Goal: Find specific page/section: Find specific page/section

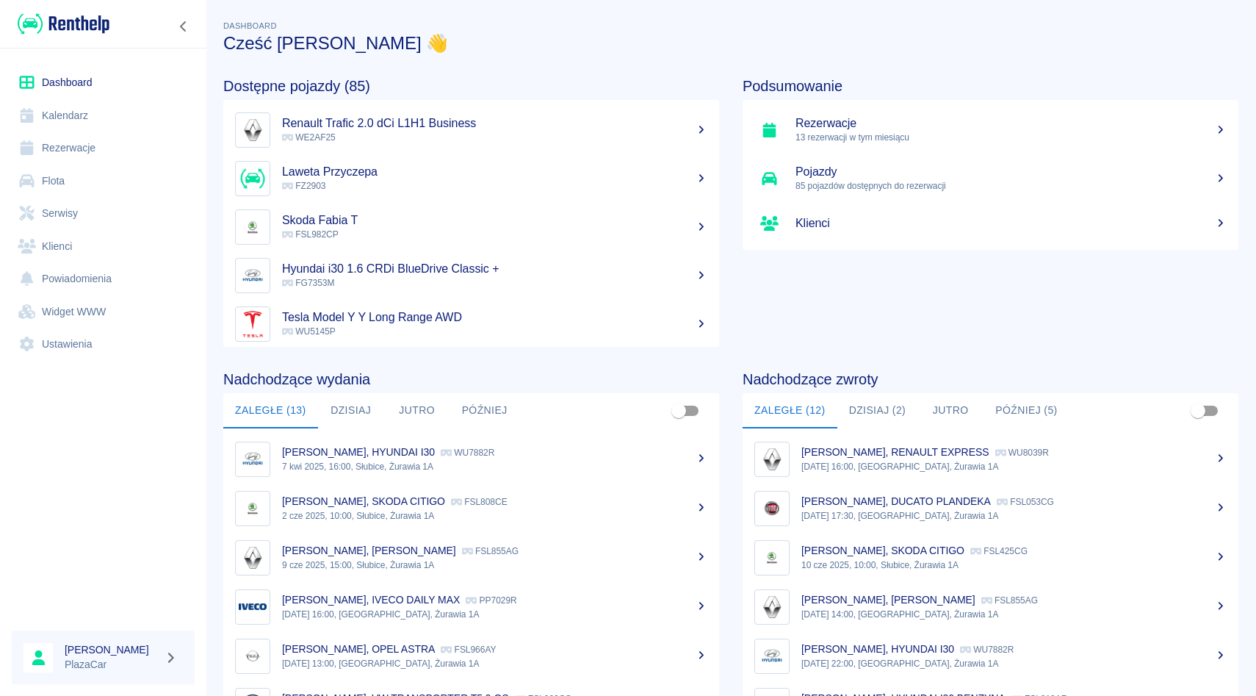
click at [79, 147] on link "Rezerwacje" at bounding box center [103, 147] width 183 height 33
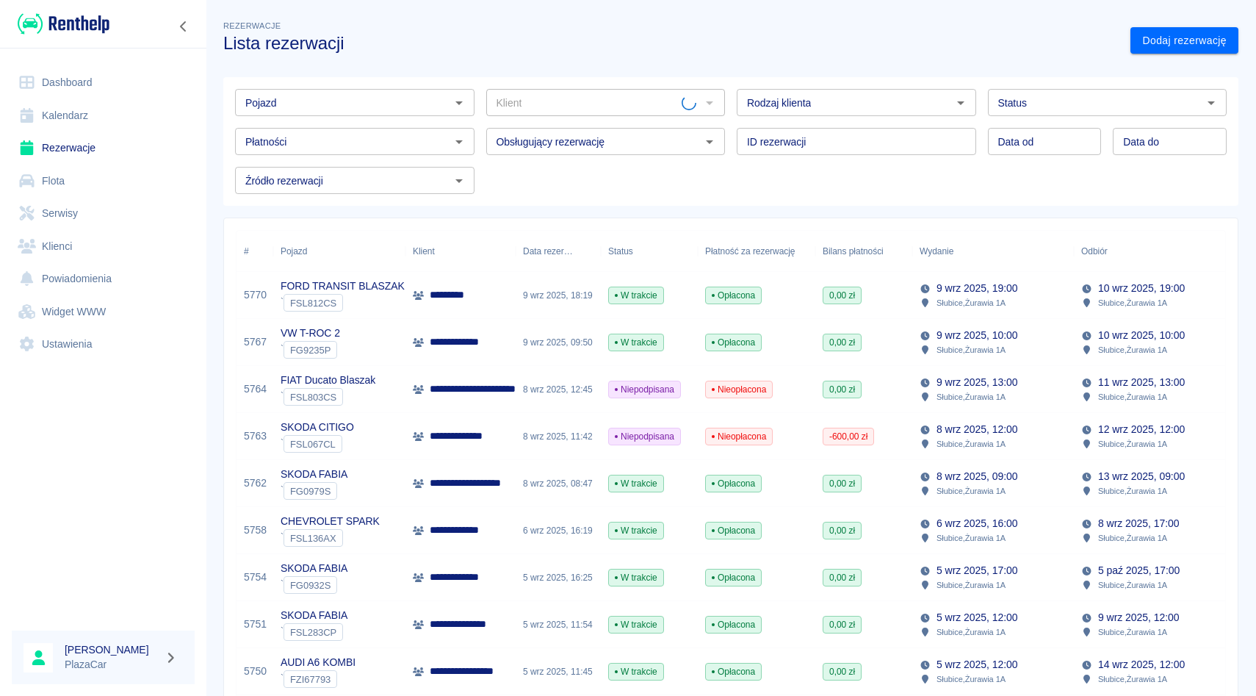
click at [79, 182] on link "Flota" at bounding box center [103, 181] width 183 height 33
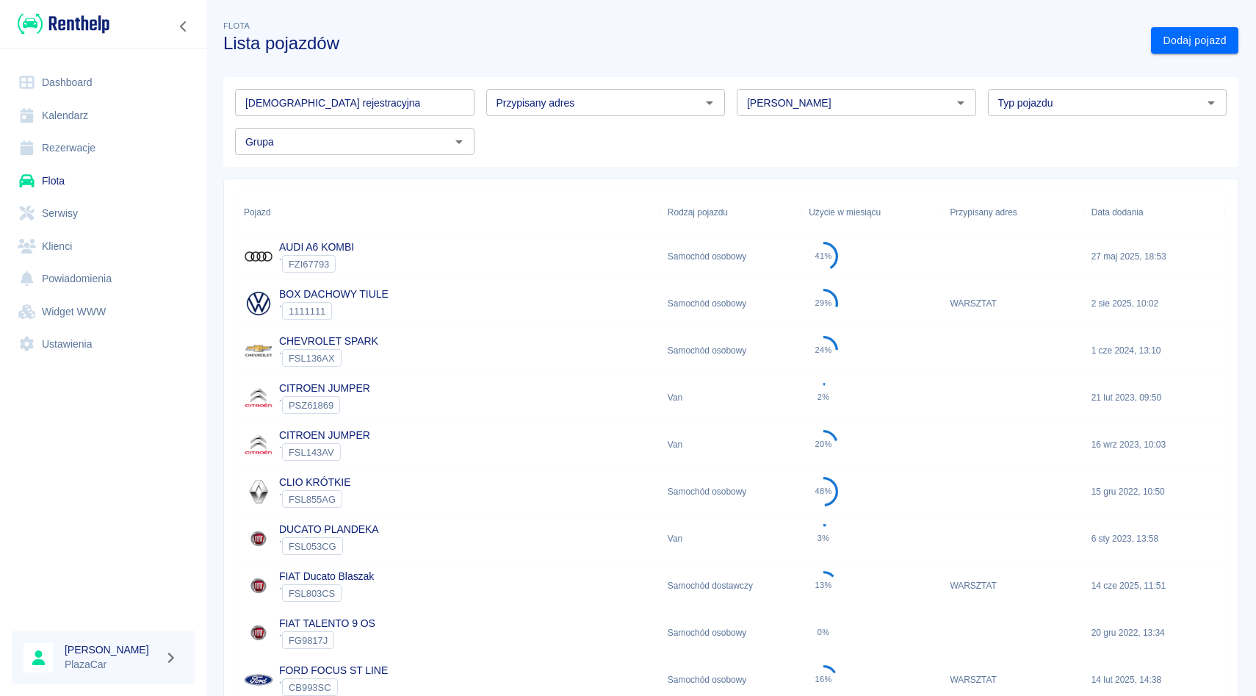
click at [270, 118] on div "Grupa Grupa" at bounding box center [348, 135] width 251 height 39
click at [292, 97] on div "[DEMOGRAPHIC_DATA] rejestracyjna Tablica rejestracyjna" at bounding box center [354, 102] width 239 height 27
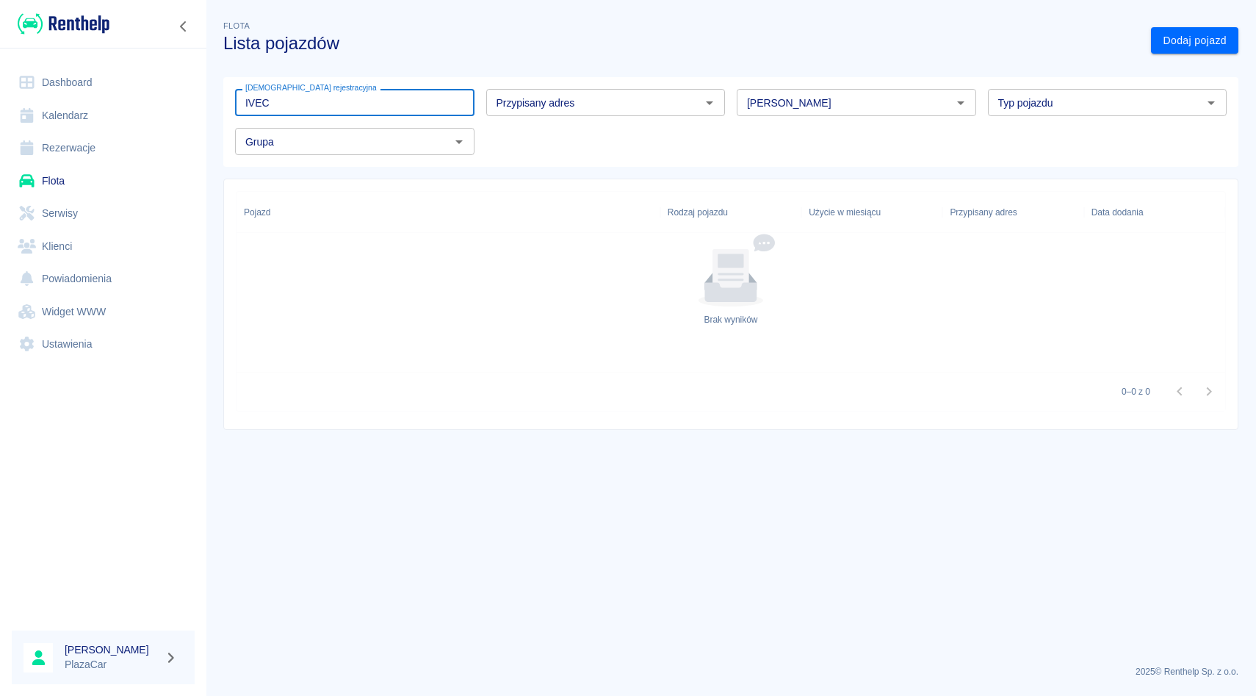
type input "IVEC"
click at [812, 105] on input "[PERSON_NAME]" at bounding box center [844, 102] width 206 height 18
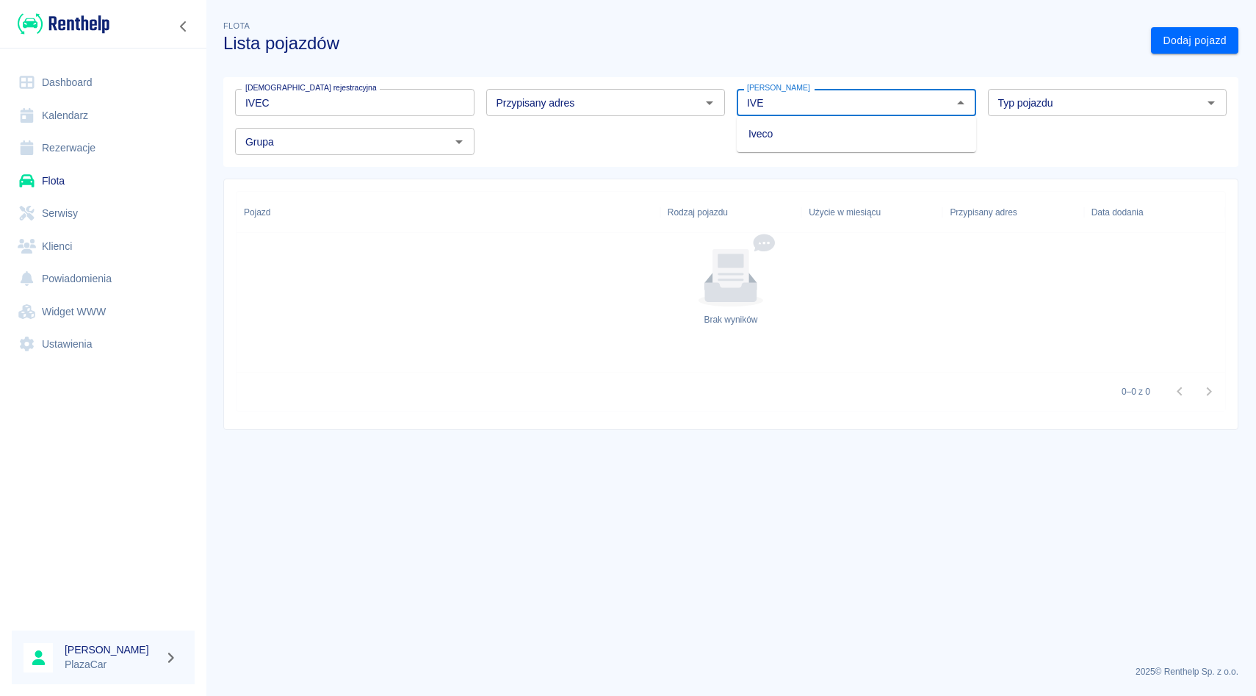
click at [826, 133] on li "Iveco" at bounding box center [856, 134] width 239 height 24
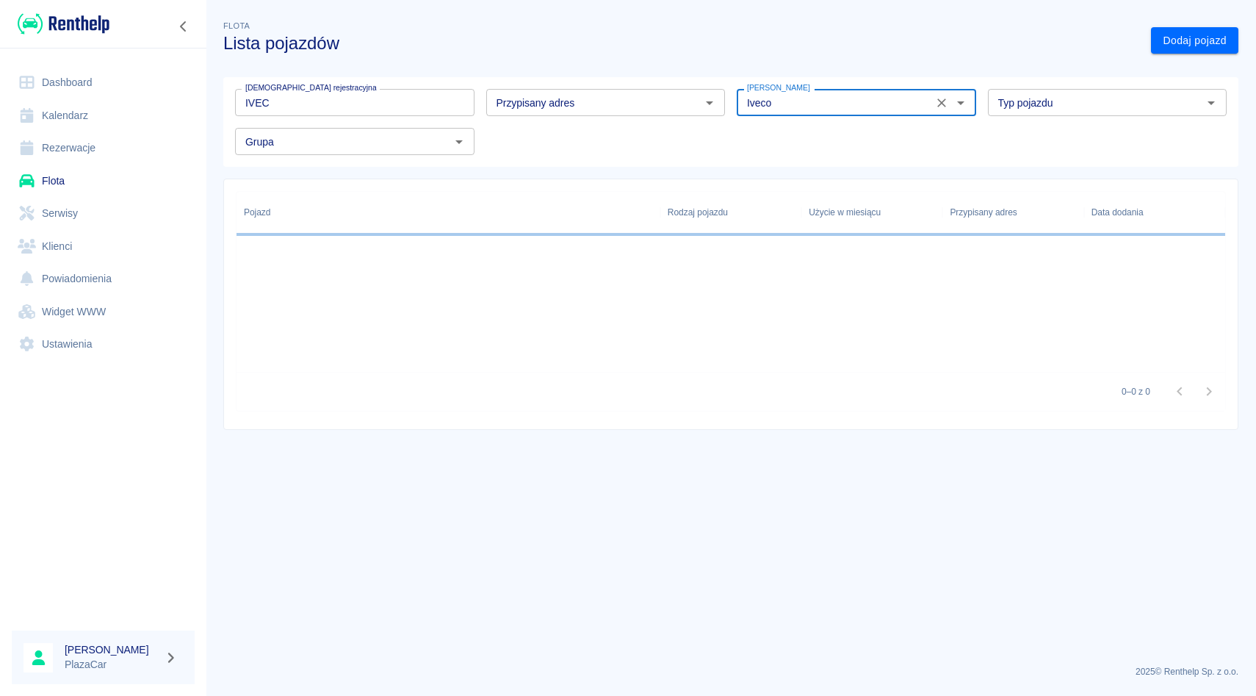
type input "Iveco"
click at [826, 134] on div "Tablica rejestracyjna IVEC Tablica rejestracyjna Przypisany adres Przypisany ad…" at bounding box center [724, 116] width 1003 height 78
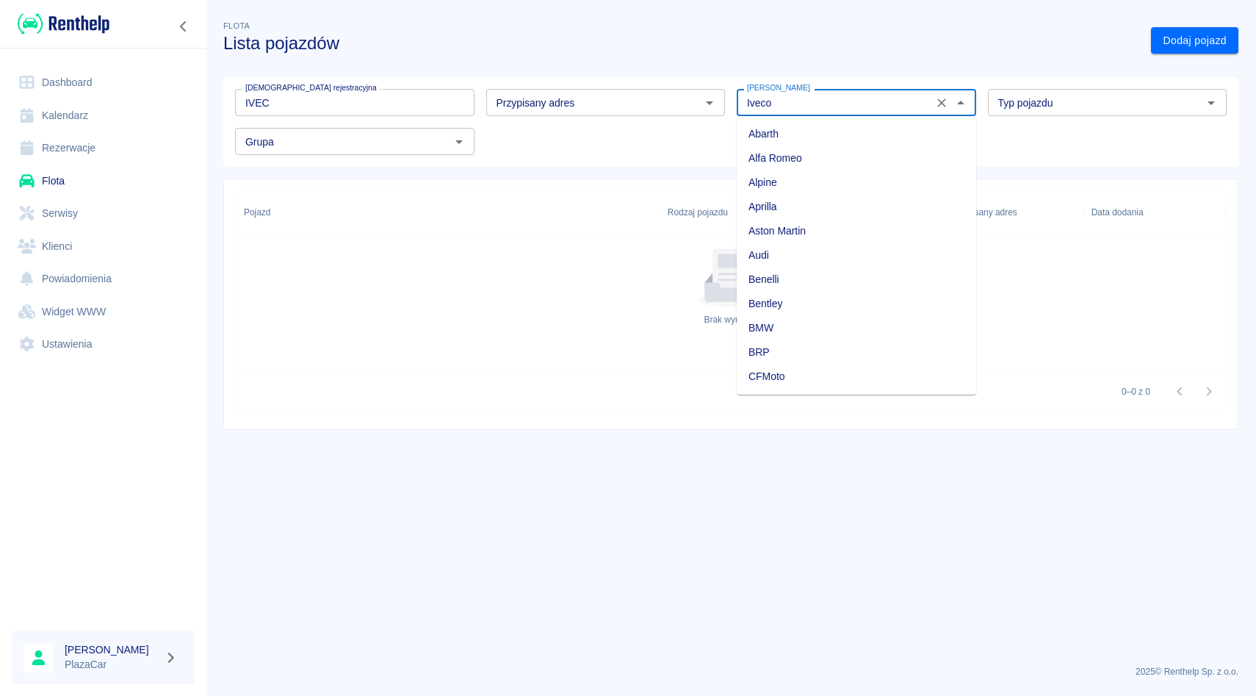
click at [837, 109] on input "Iveco" at bounding box center [834, 102] width 187 height 18
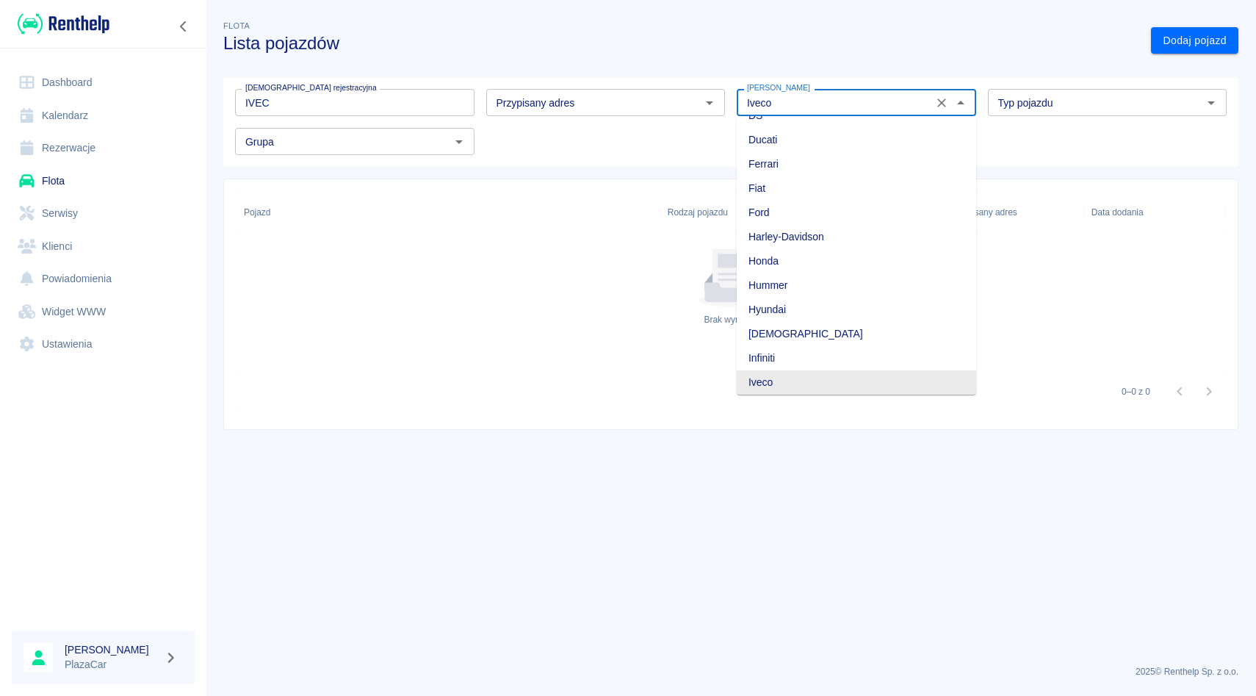
click at [774, 377] on li "Iveco" at bounding box center [856, 382] width 239 height 24
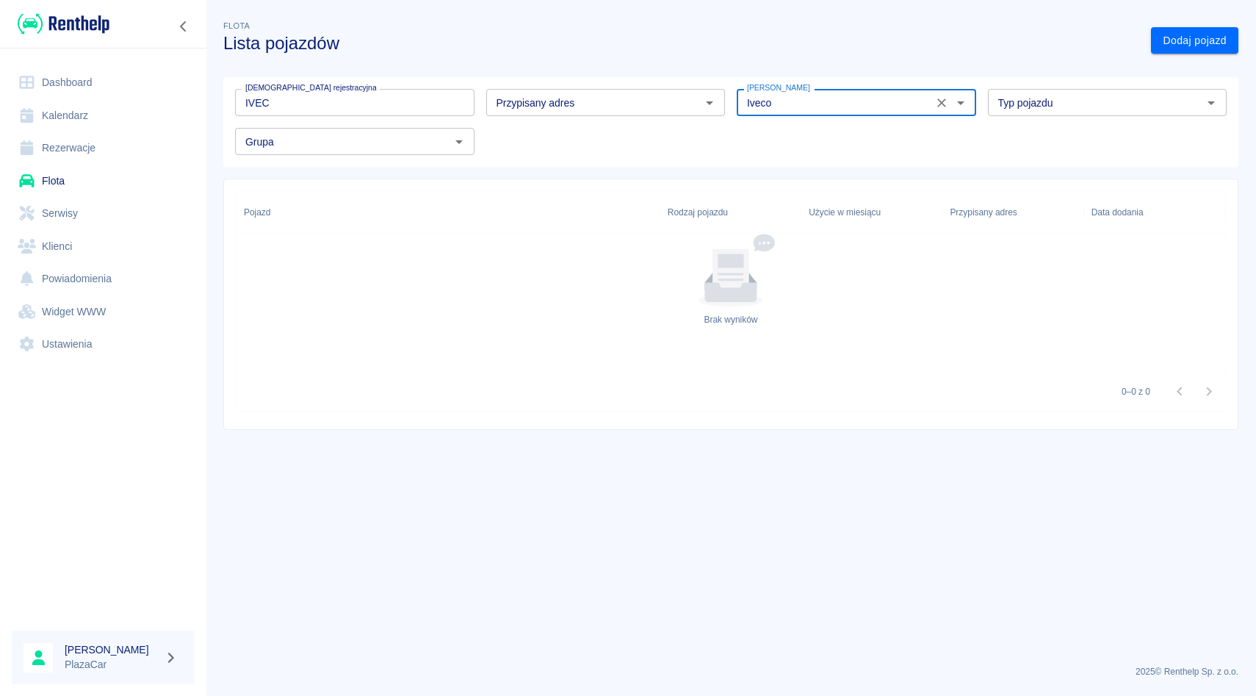
click at [1048, 109] on input "Typ pojazdu" at bounding box center [1095, 102] width 206 height 18
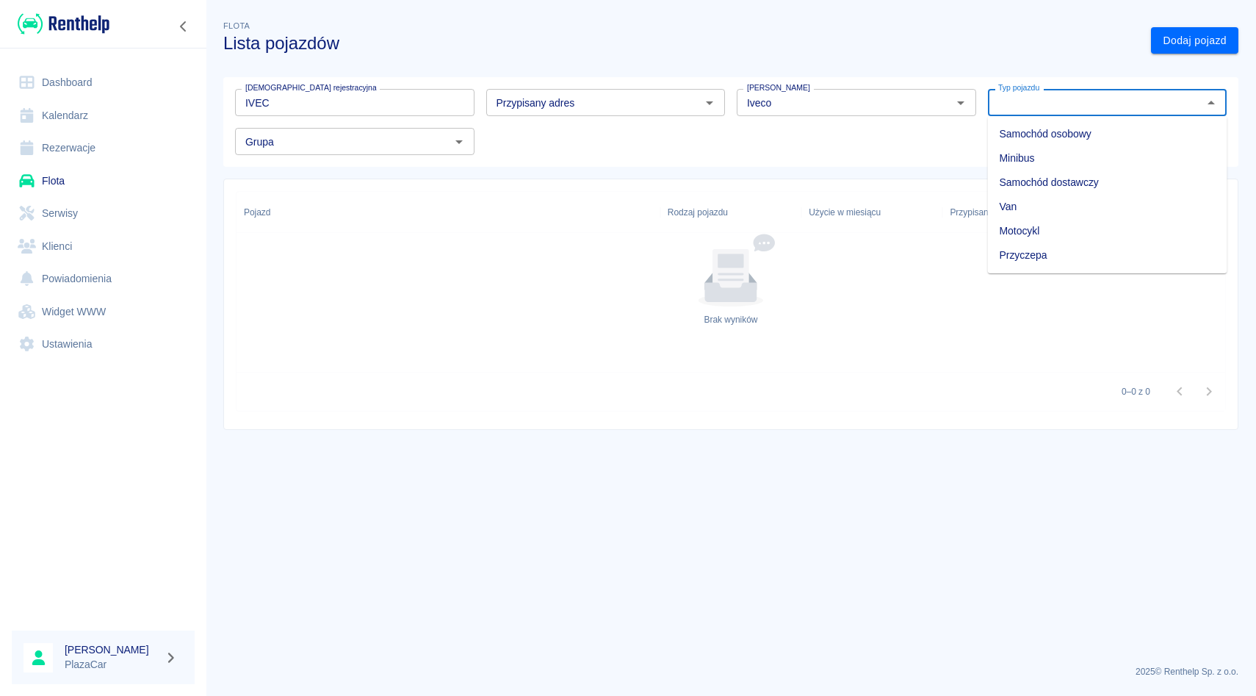
click at [1057, 184] on li "Samochód dostawczy" at bounding box center [1107, 182] width 239 height 24
type input "Samochód dostawczy"
click at [256, 107] on input "IVEC" at bounding box center [354, 102] width 239 height 27
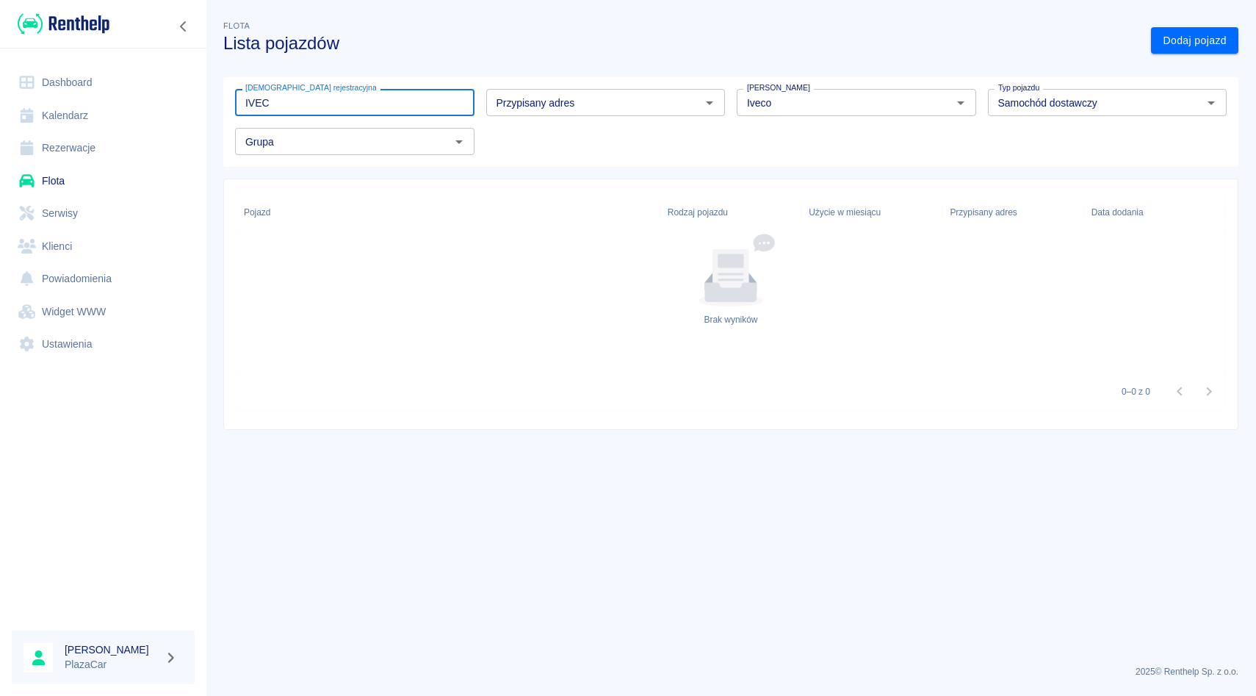
click at [272, 107] on input "IVEC" at bounding box center [354, 102] width 239 height 27
